Goal: Find specific page/section: Find specific page/section

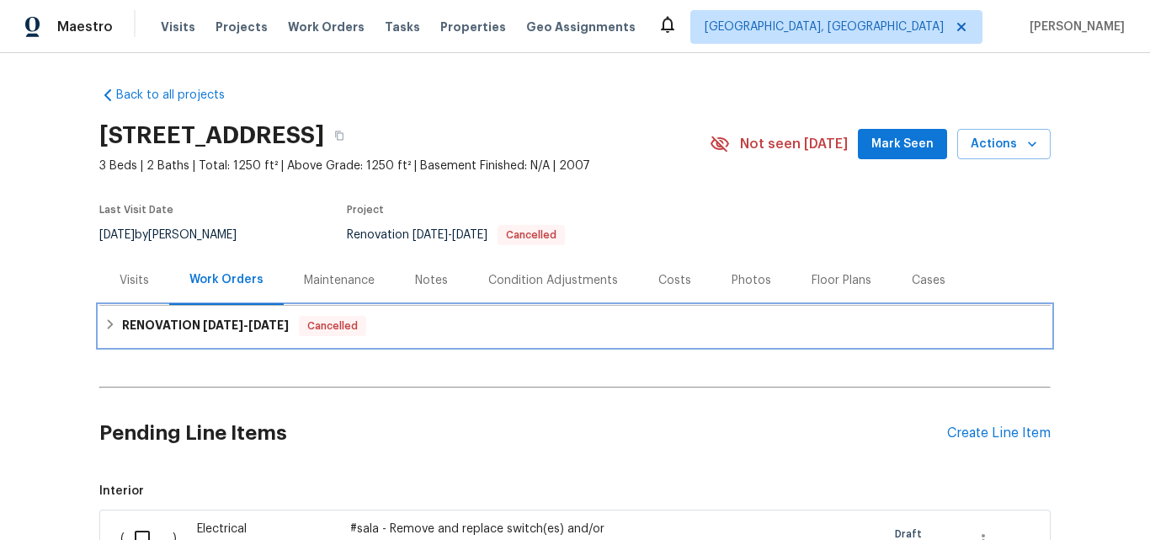
click at [203, 327] on span "[DATE]" at bounding box center [223, 325] width 40 height 12
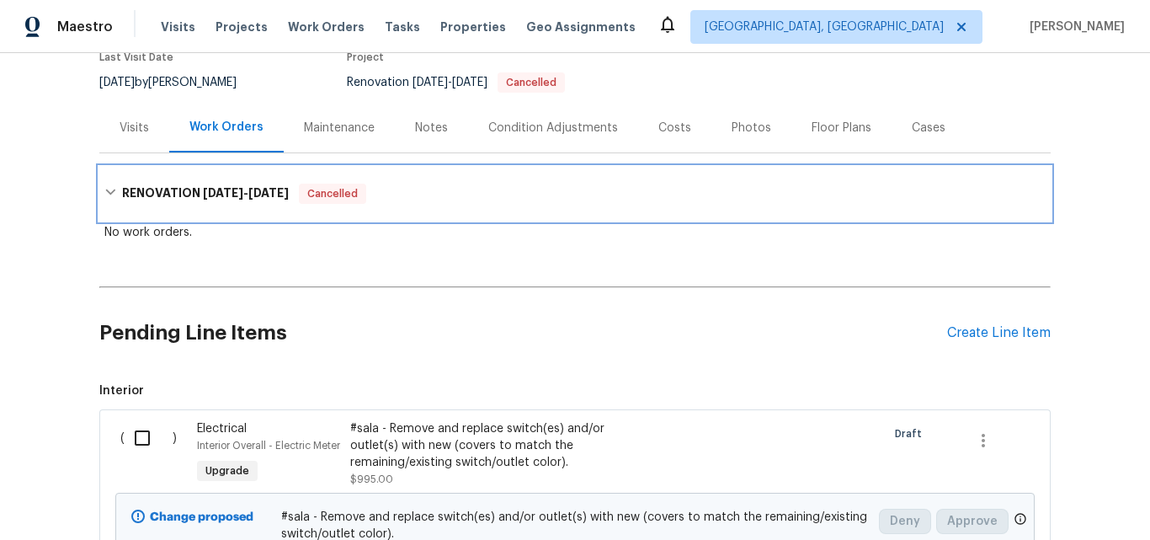
scroll to position [168, 0]
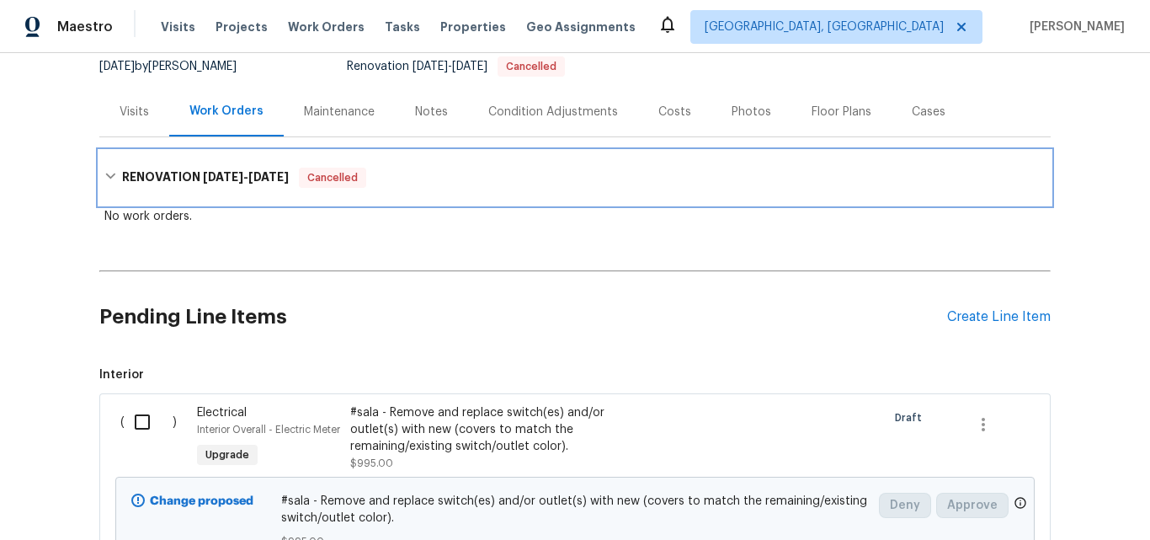
click at [197, 165] on div "RENOVATION 9/30/25 - 10/6/25 Cancelled" at bounding box center [574, 178] width 951 height 54
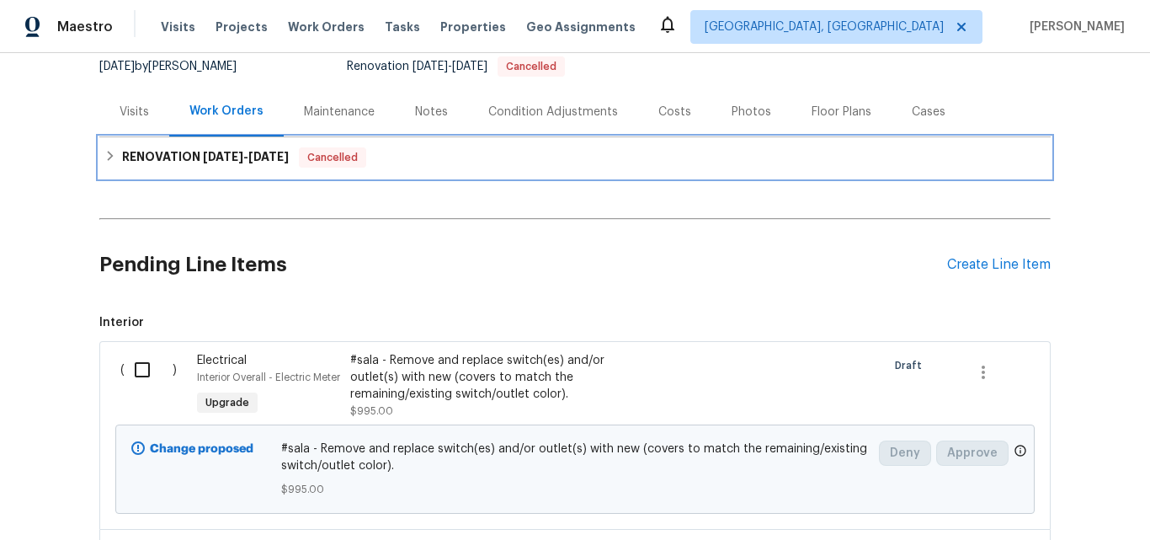
click at [173, 156] on h6 "RENOVATION 9/30/25 - 10/6/25" at bounding box center [205, 157] width 167 height 20
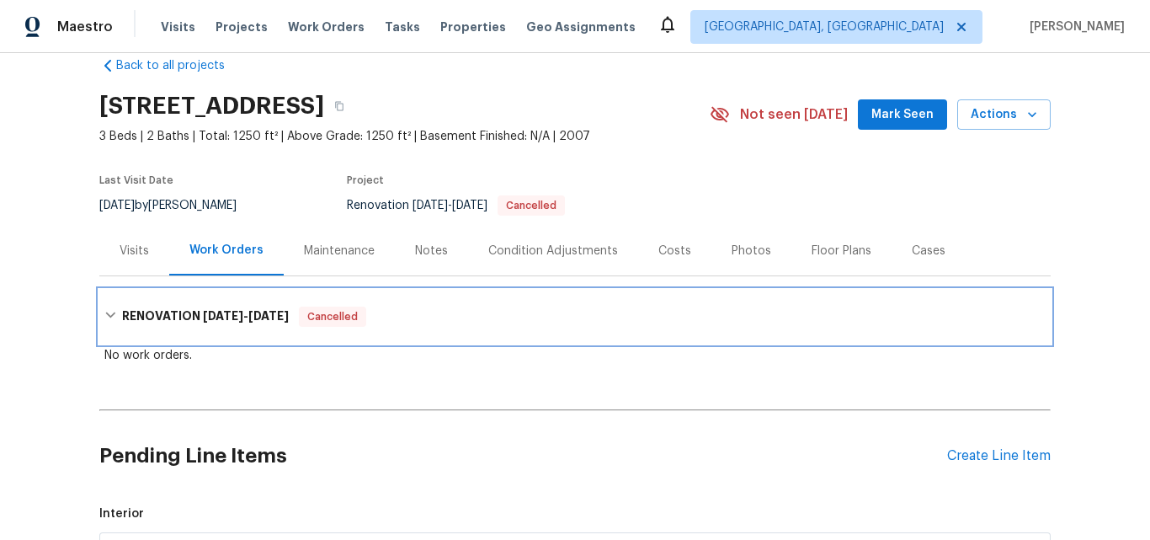
scroll to position [0, 0]
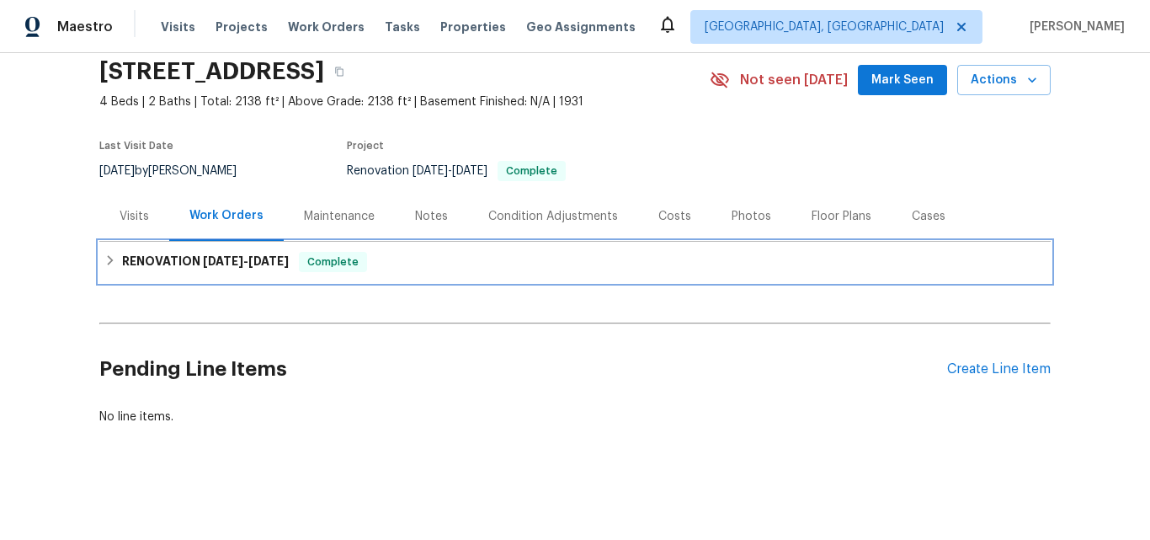
click at [181, 252] on h6 "RENOVATION [DATE] - [DATE]" at bounding box center [205, 262] width 167 height 20
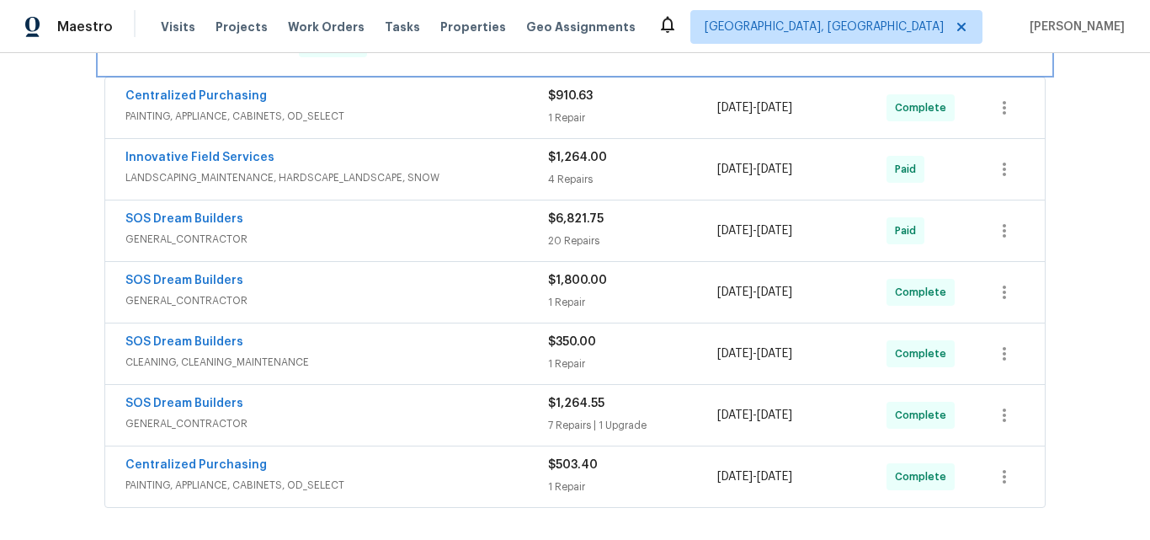
scroll to position [329, 0]
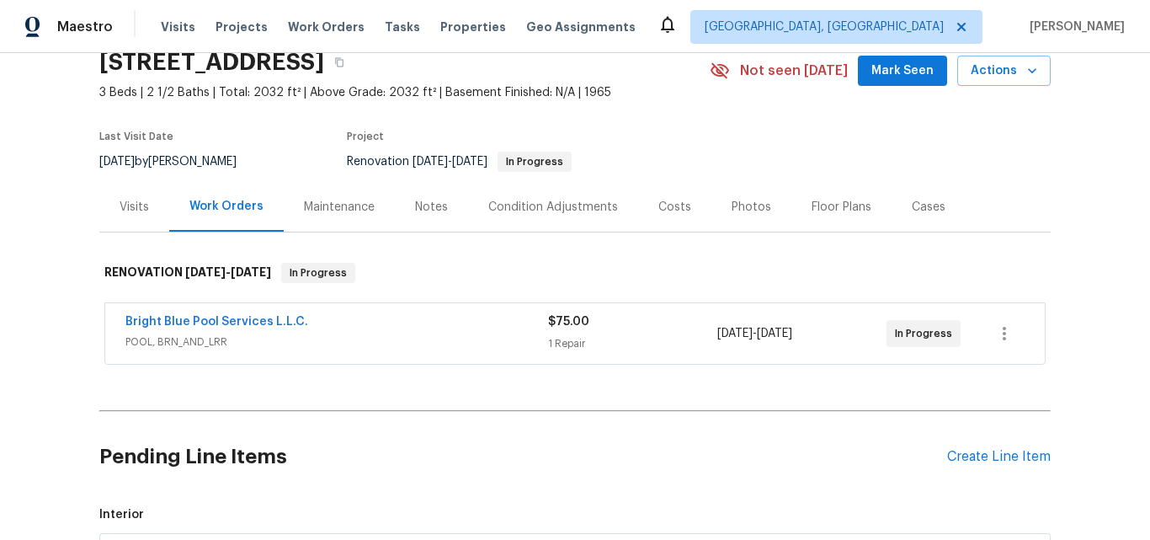
scroll to position [104, 0]
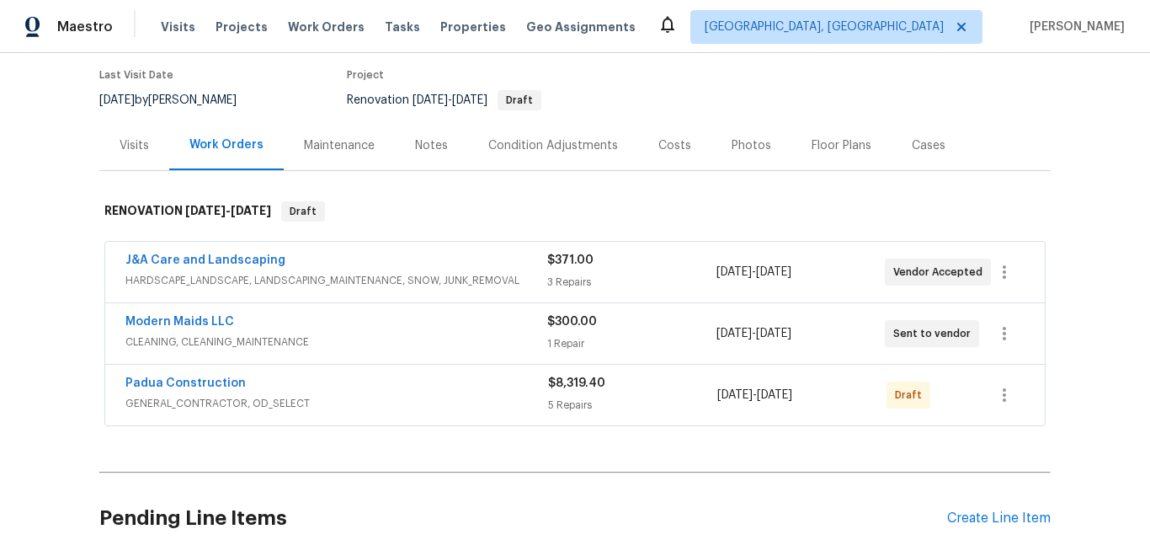
scroll to position [296, 0]
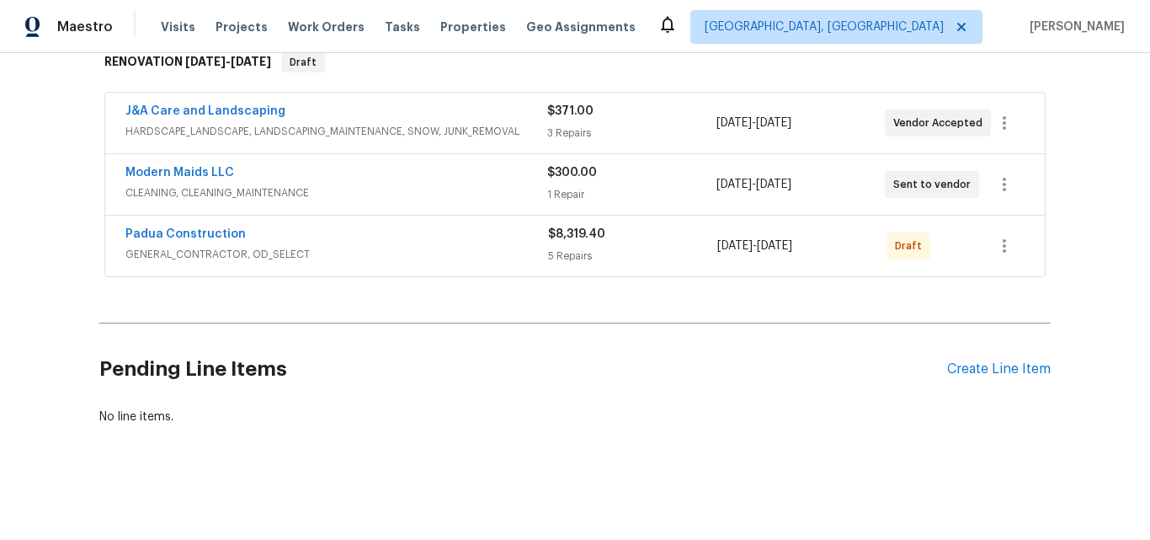
click at [1106, 276] on div "Back to all projects [STREET_ADDRESS] 4 Beds | 2 1/2 Baths | Total: 2028 ft² | …" at bounding box center [575, 296] width 1150 height 486
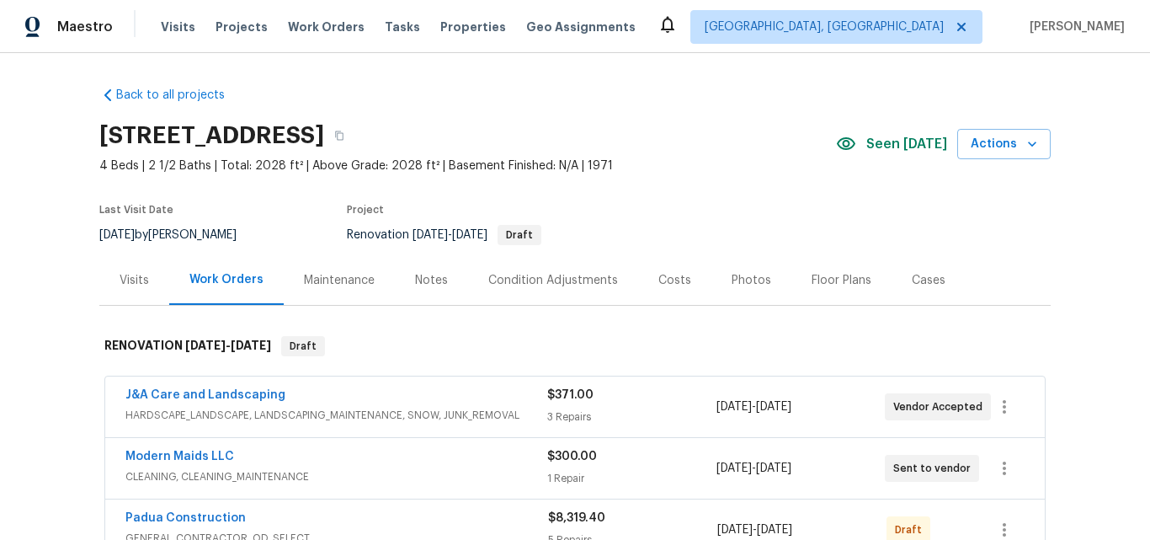
click at [122, 137] on h2 "[STREET_ADDRESS]" at bounding box center [211, 135] width 225 height 17
click at [141, 136] on h2 "[STREET_ADDRESS]" at bounding box center [211, 135] width 225 height 17
click at [167, 136] on h2 "[STREET_ADDRESS]" at bounding box center [211, 135] width 225 height 17
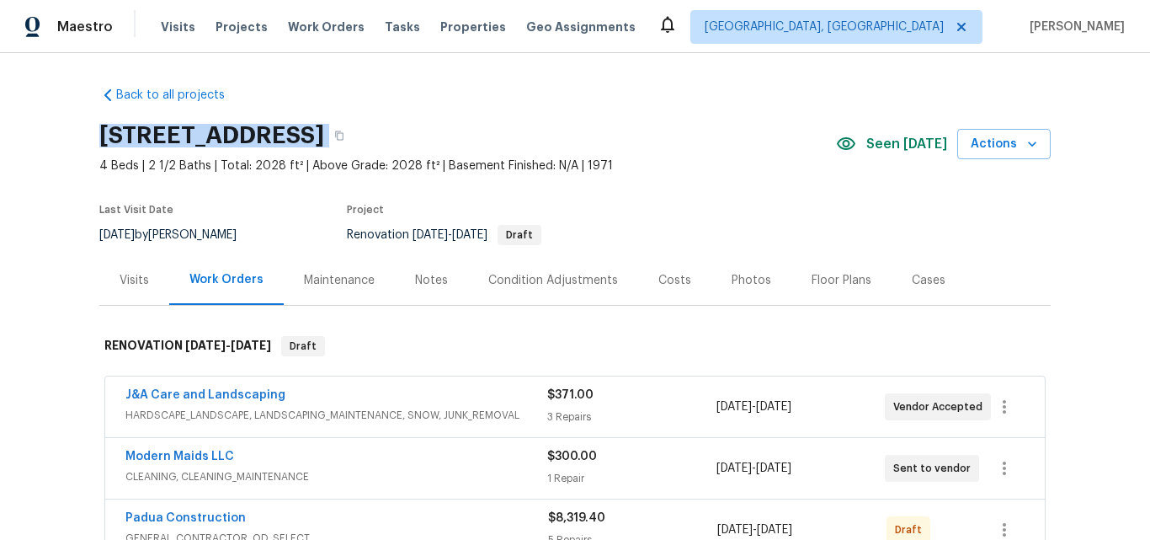
click at [167, 136] on h2 "213 Rivenoak Dr, Fayetteville, NC 28303" at bounding box center [211, 135] width 225 height 17
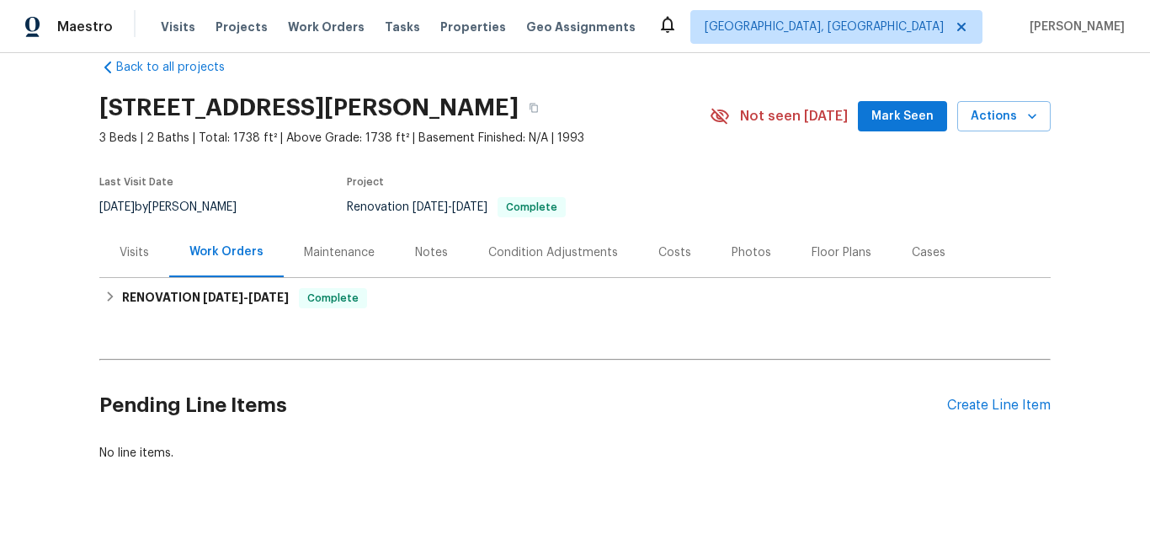
scroll to position [77, 0]
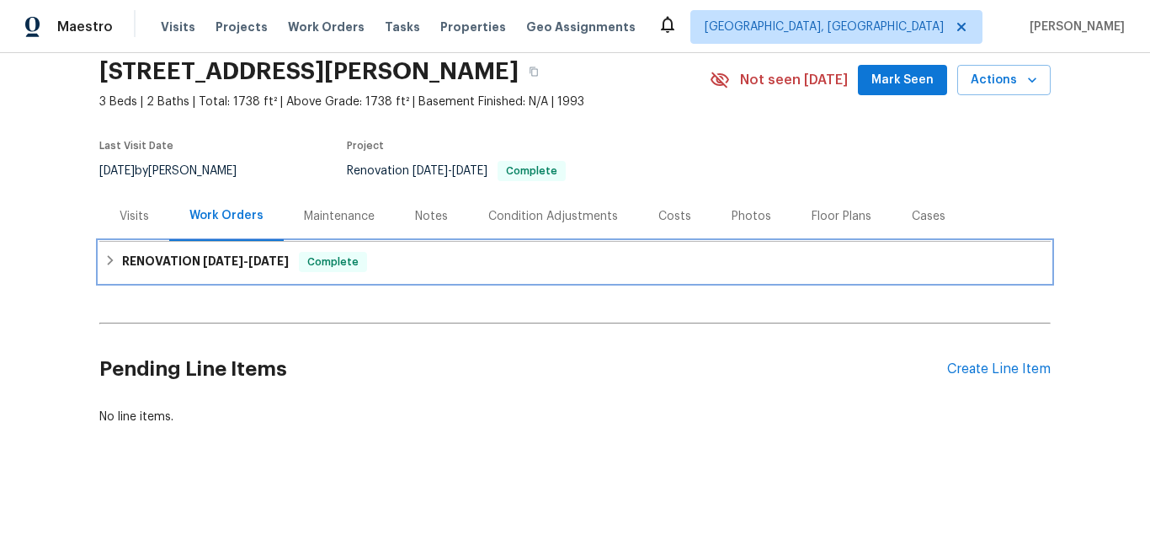
click at [164, 252] on h6 "RENOVATION 9/10/25 - 9/25/25" at bounding box center [205, 262] width 167 height 20
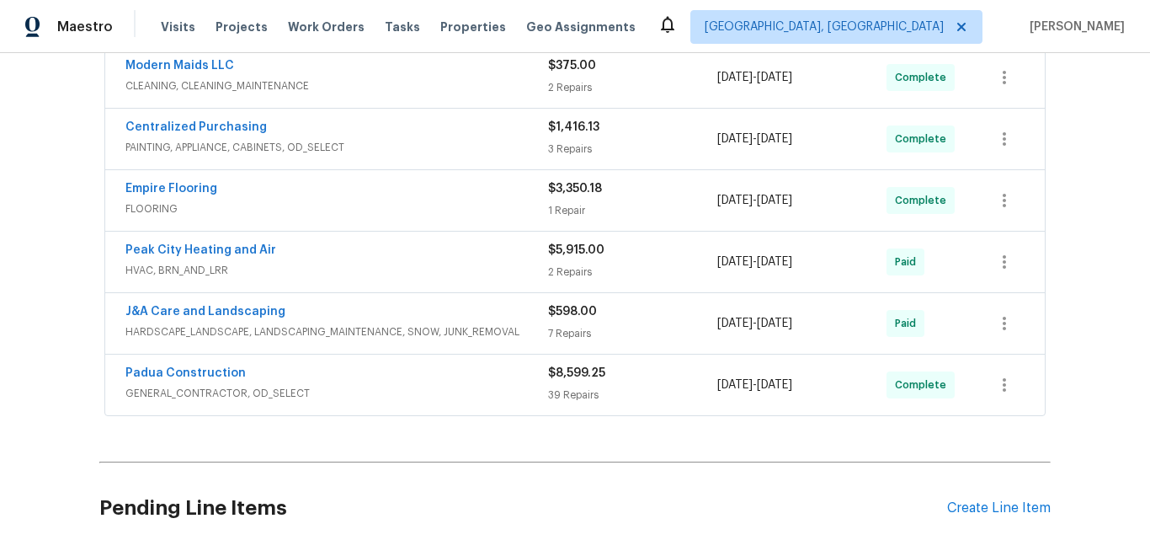
scroll to position [245, 0]
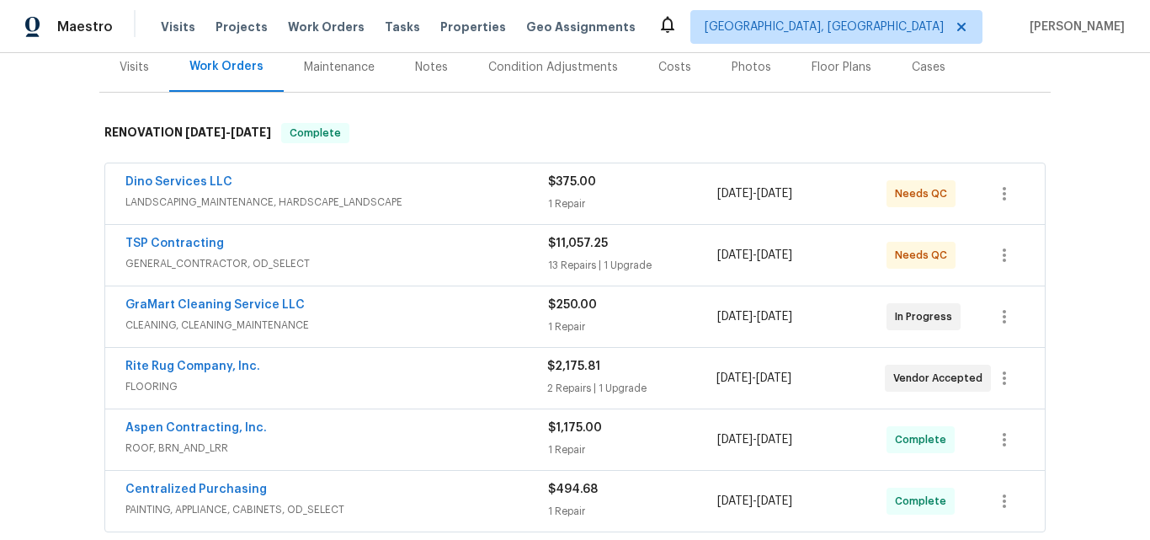
scroll to position [253, 0]
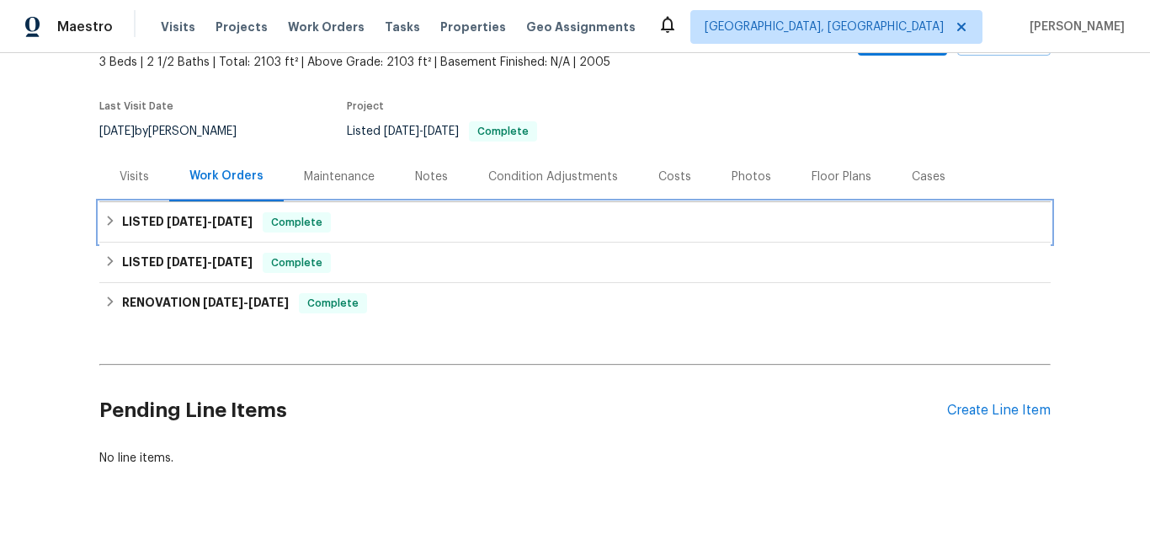
click at [167, 216] on span "9/10/25" at bounding box center [187, 221] width 40 height 12
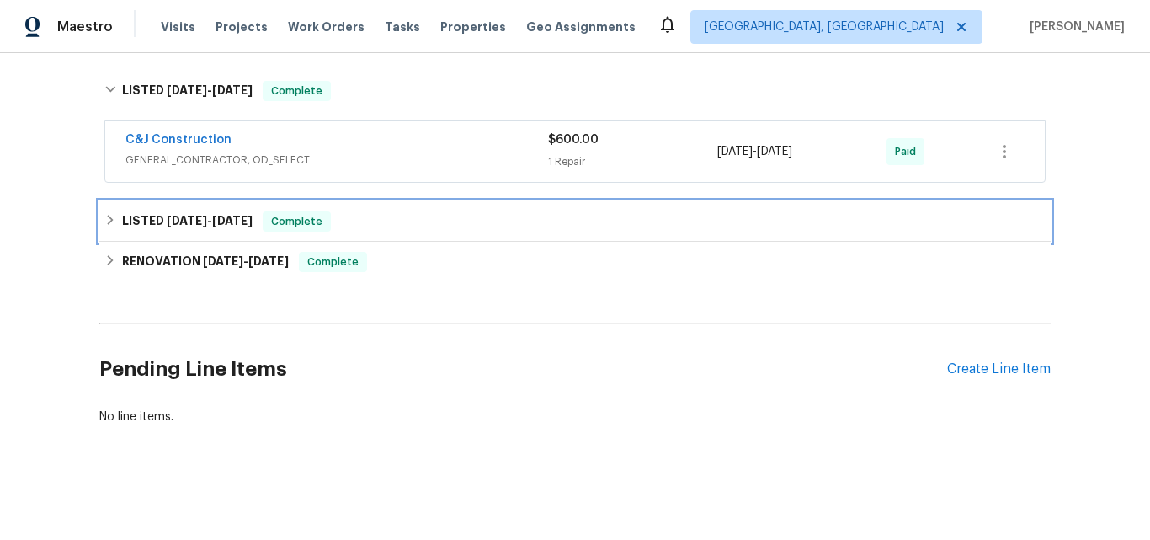
click at [175, 211] on h6 "LISTED 8/26/25 - 8/27/25" at bounding box center [187, 221] width 130 height 20
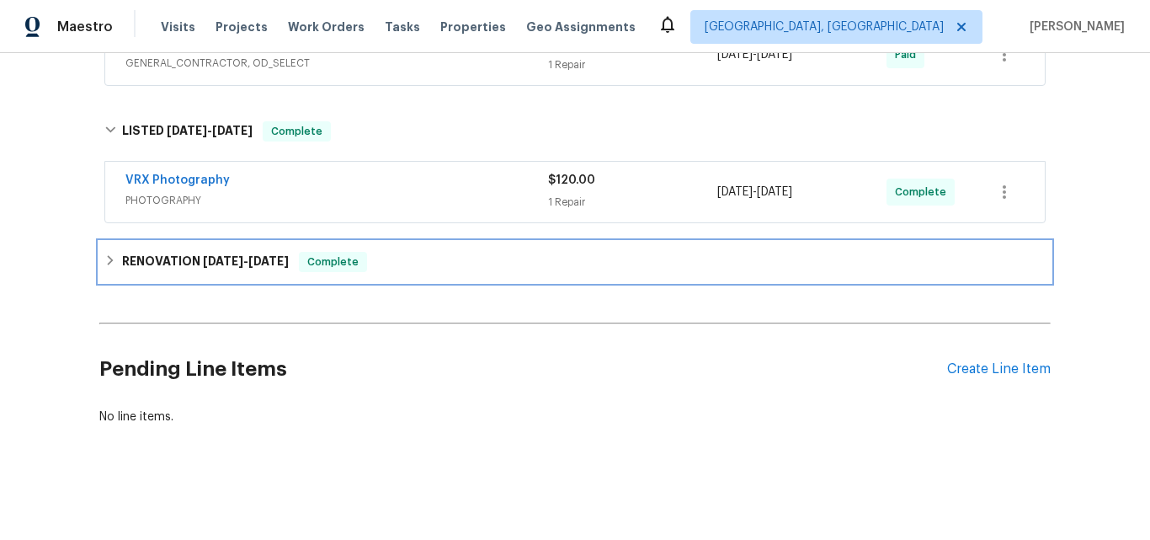
click at [196, 242] on div "RENOVATION 8/11/25 - 8/20/25 Complete" at bounding box center [574, 262] width 951 height 40
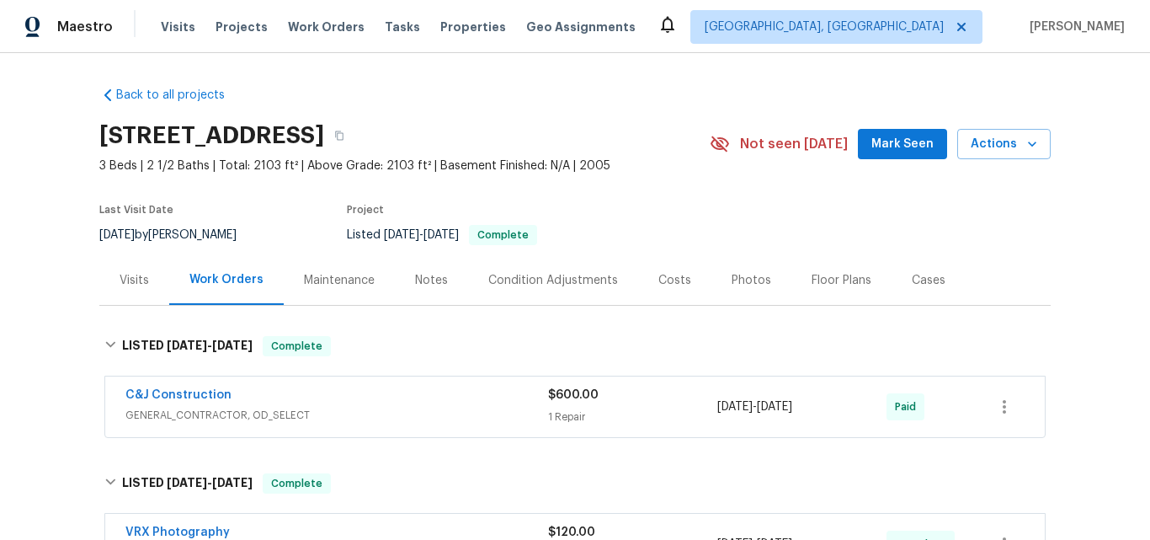
click at [120, 279] on div "Visits" at bounding box center [134, 280] width 29 height 17
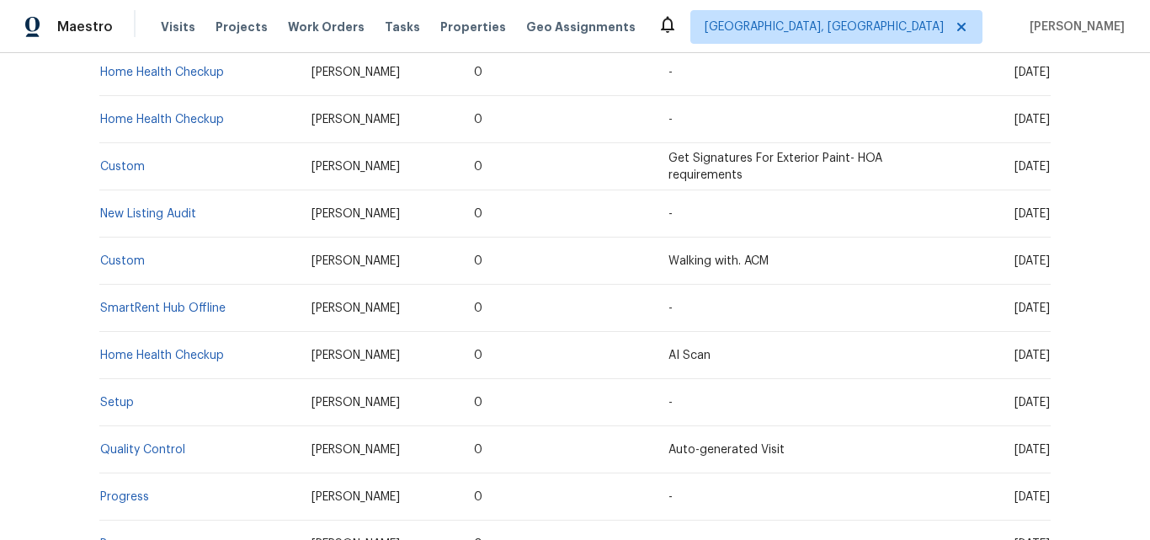
scroll to position [589, 0]
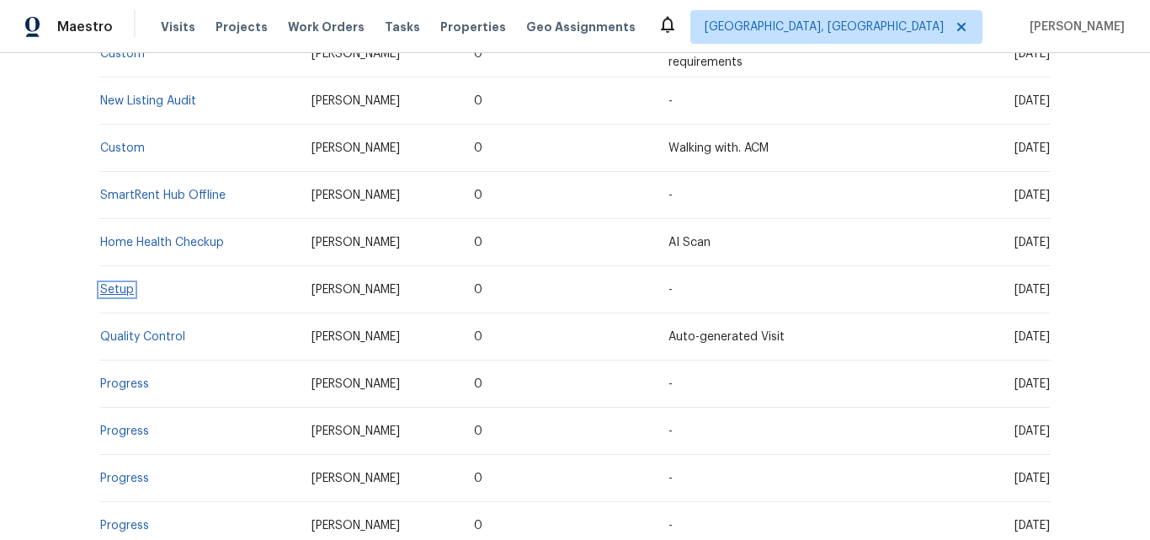
click at [116, 284] on link "Setup" at bounding box center [117, 290] width 34 height 12
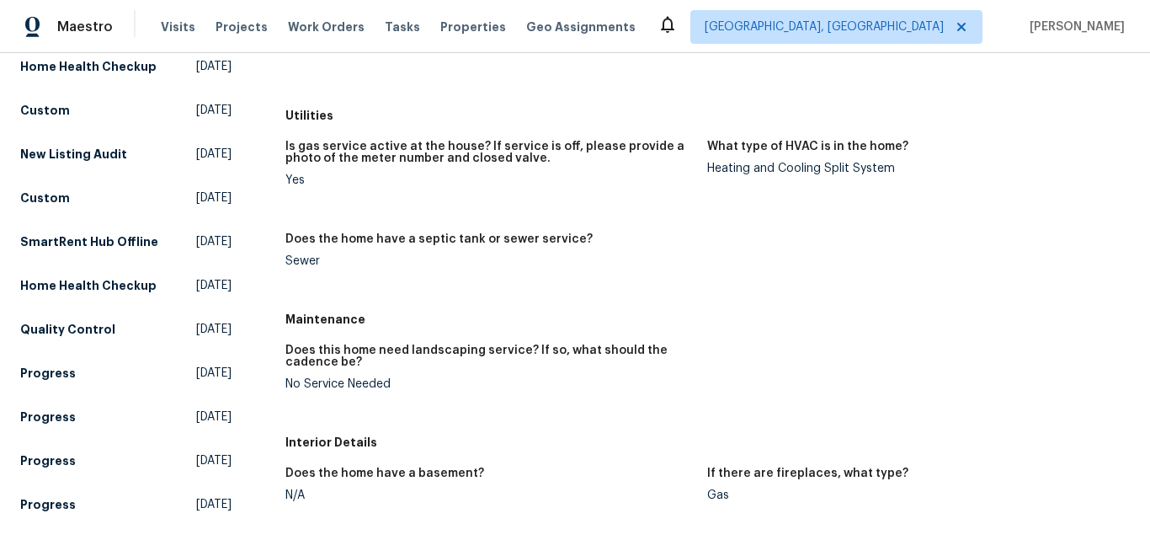
scroll to position [337, 0]
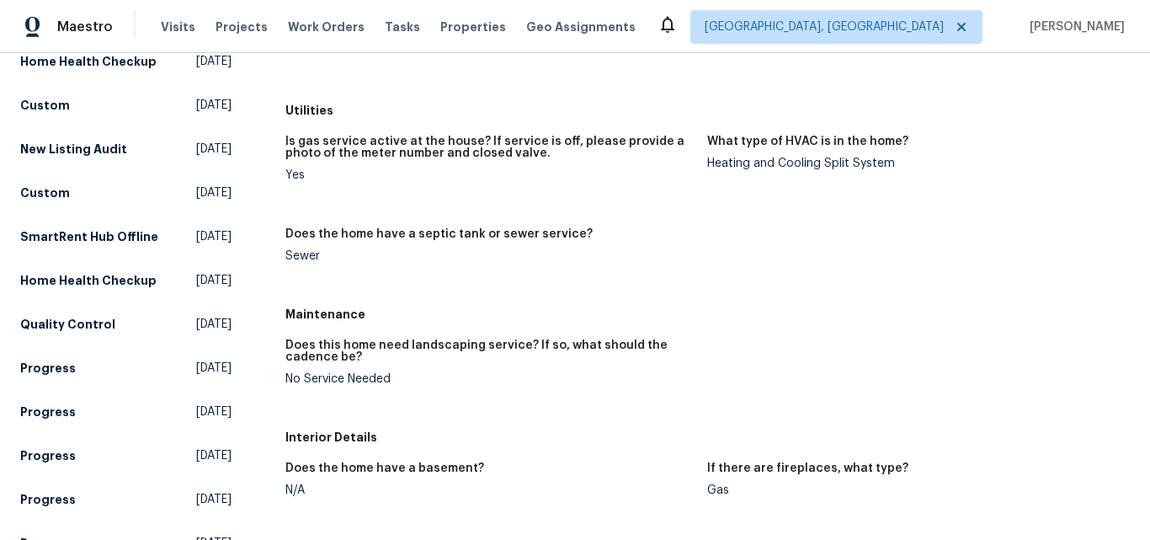
click at [925, 263] on div "Is gas service active at the house? If service is off, please provide a photo o…" at bounding box center [707, 211] width 844 height 173
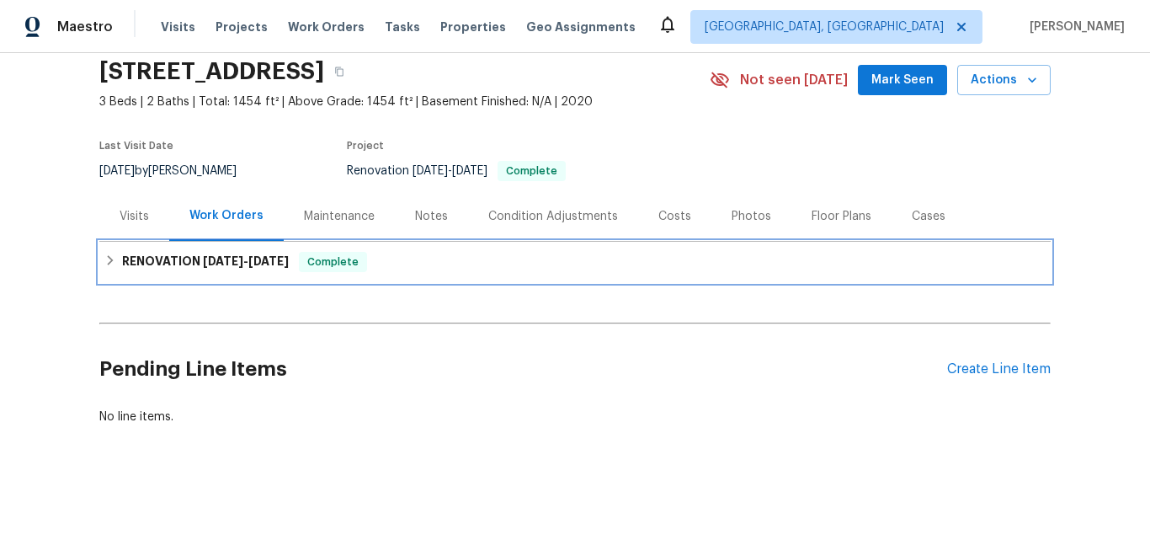
click at [203, 255] on span "9/22/25" at bounding box center [223, 261] width 40 height 12
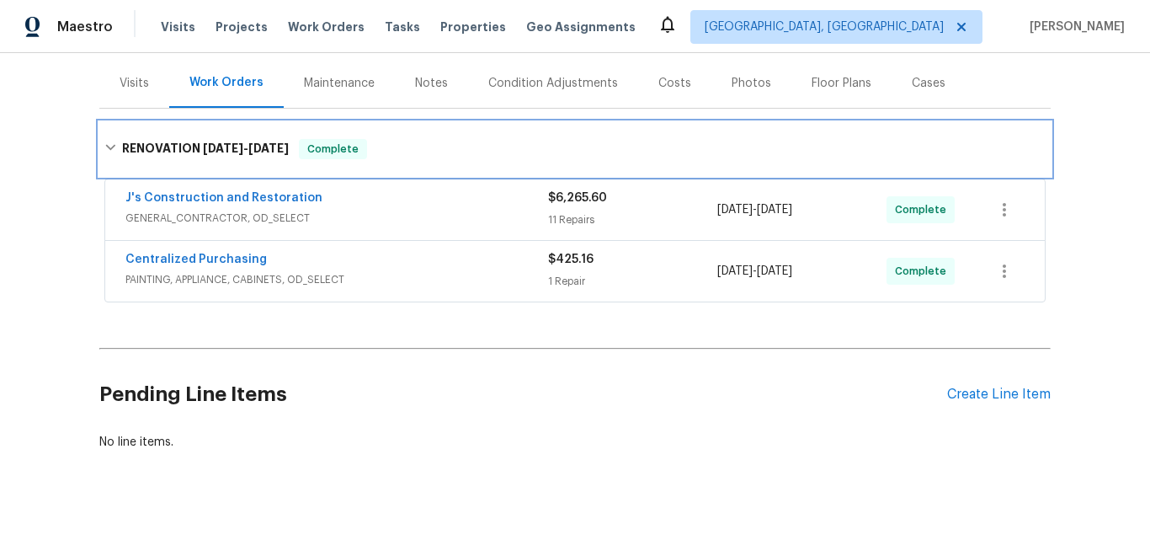
scroll to position [235, 0]
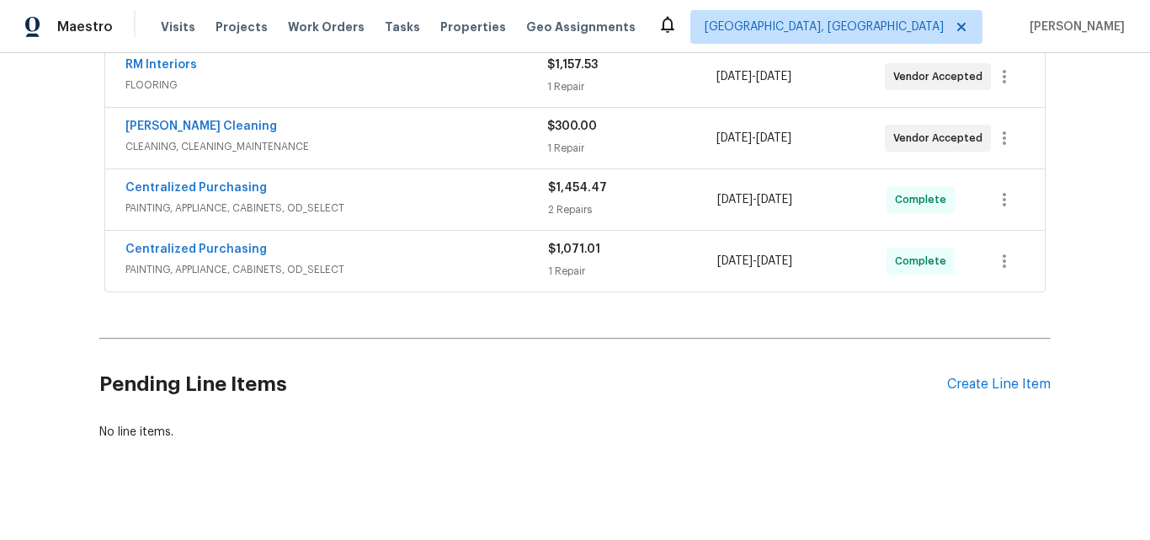
scroll to position [603, 0]
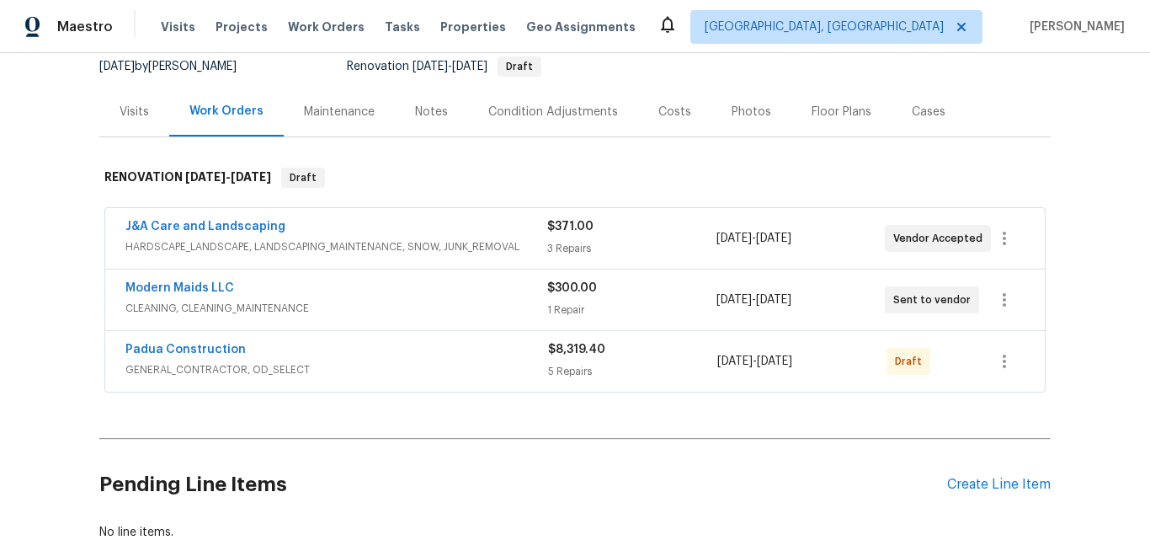
scroll to position [84, 0]
